Goal: Task Accomplishment & Management: Complete application form

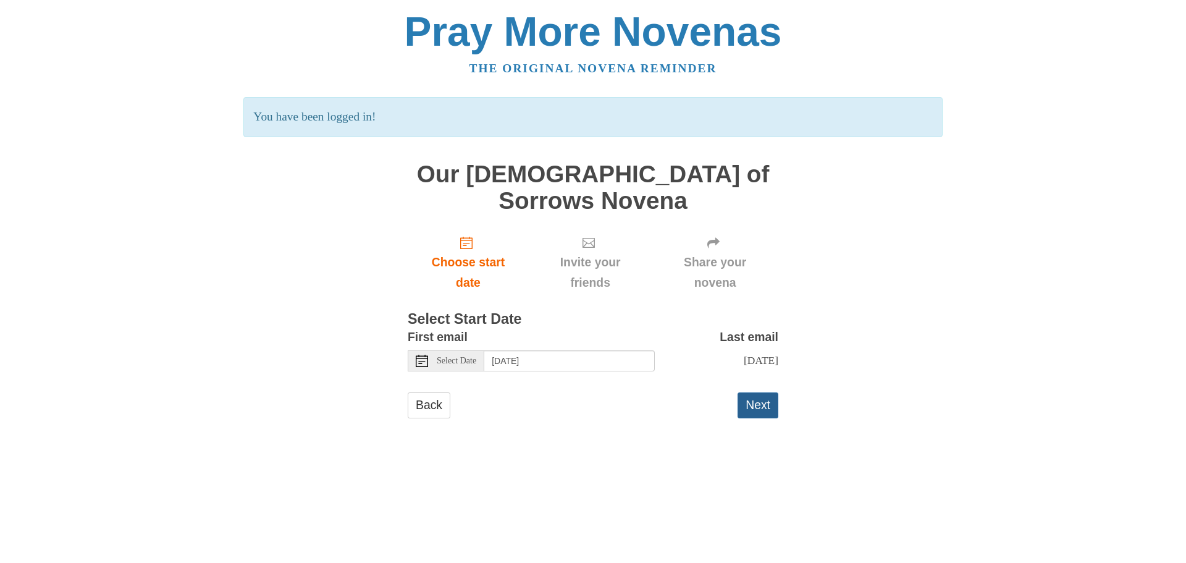
click at [759, 392] on button "Next" at bounding box center [758, 404] width 41 height 25
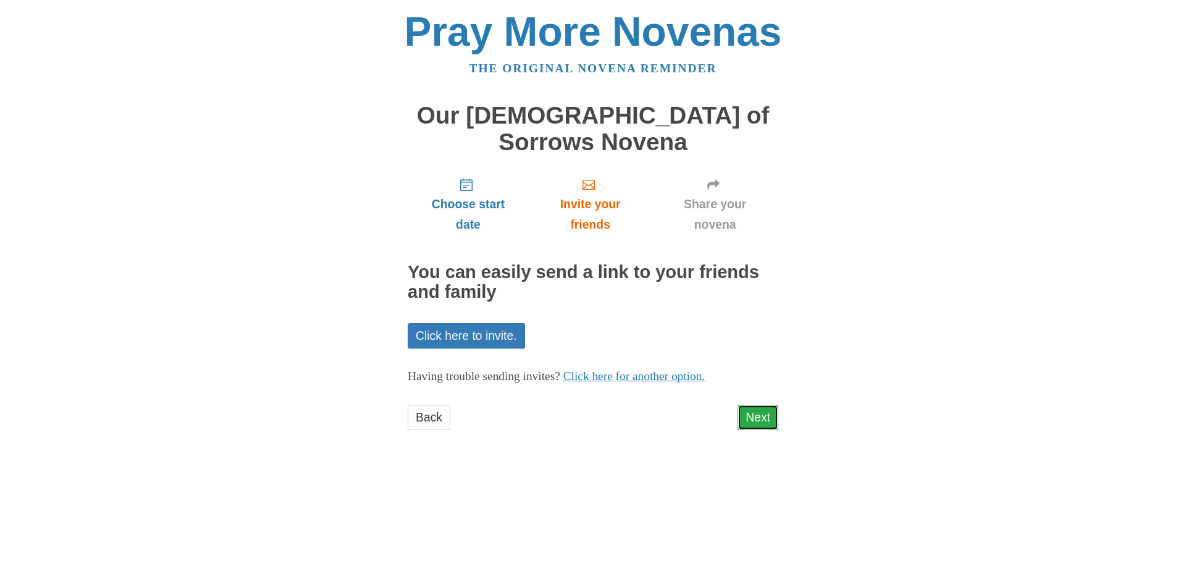
click at [756, 405] on link "Next" at bounding box center [758, 417] width 41 height 25
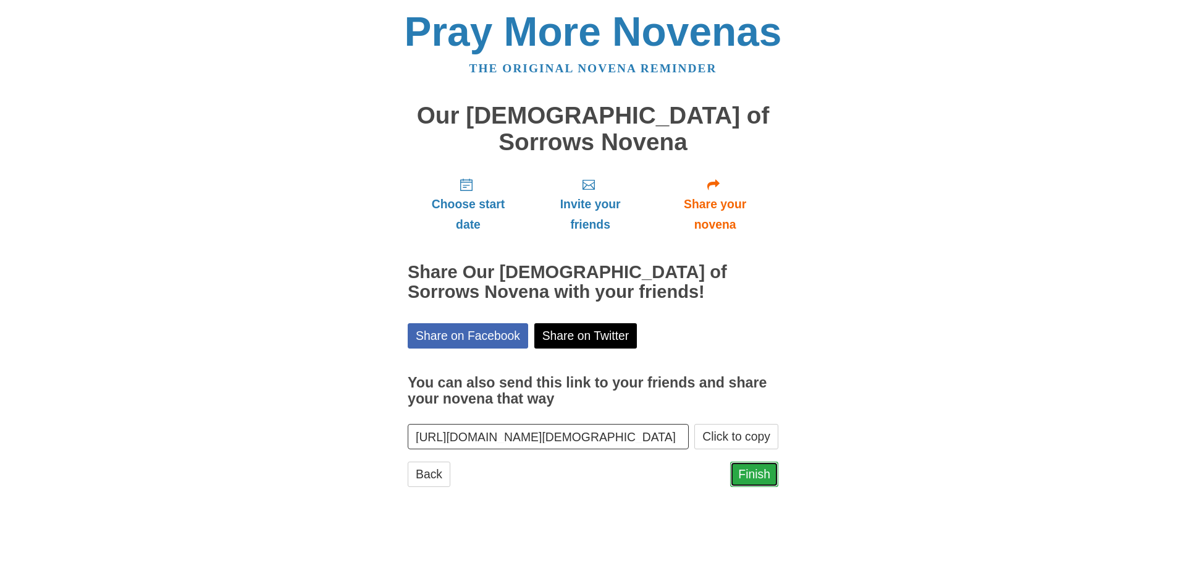
click at [750, 462] on link "Finish" at bounding box center [754, 474] width 48 height 25
